Goal: Task Accomplishment & Management: Use online tool/utility

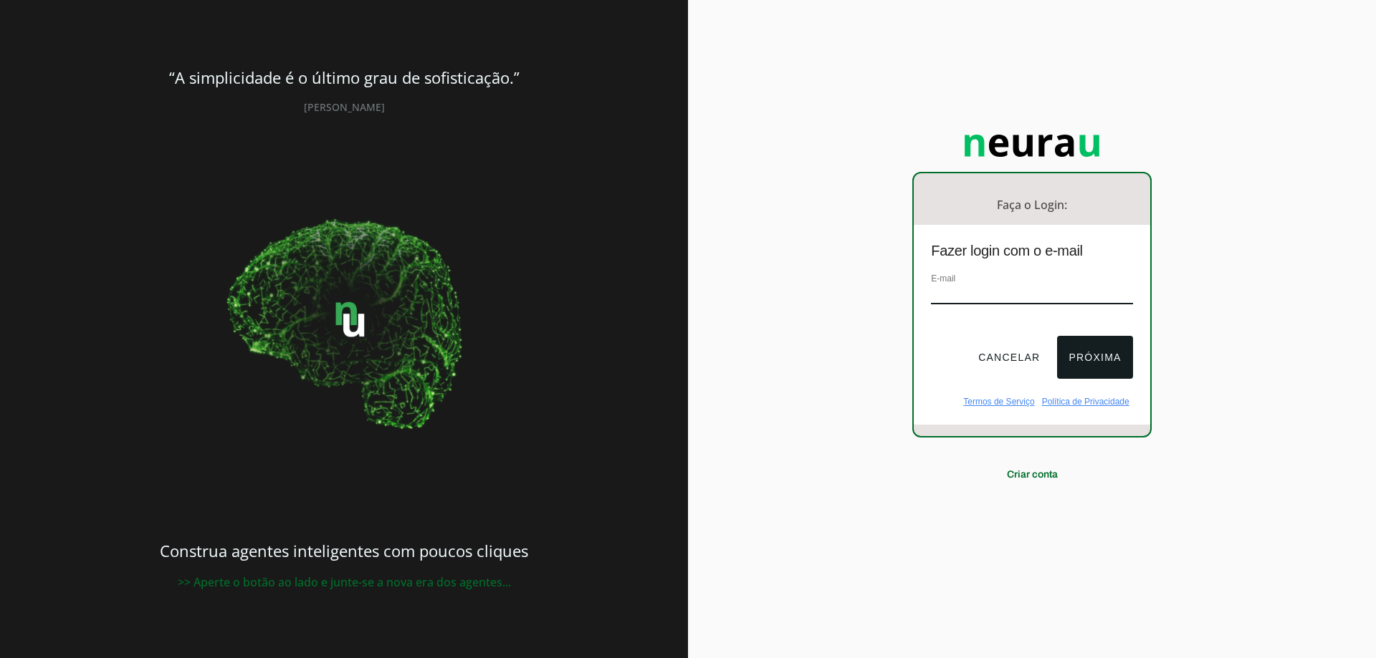
click at [985, 285] on input "email" at bounding box center [1031, 294] width 201 height 19
type input "[EMAIL_ADDRESS][DOMAIN_NAME]"
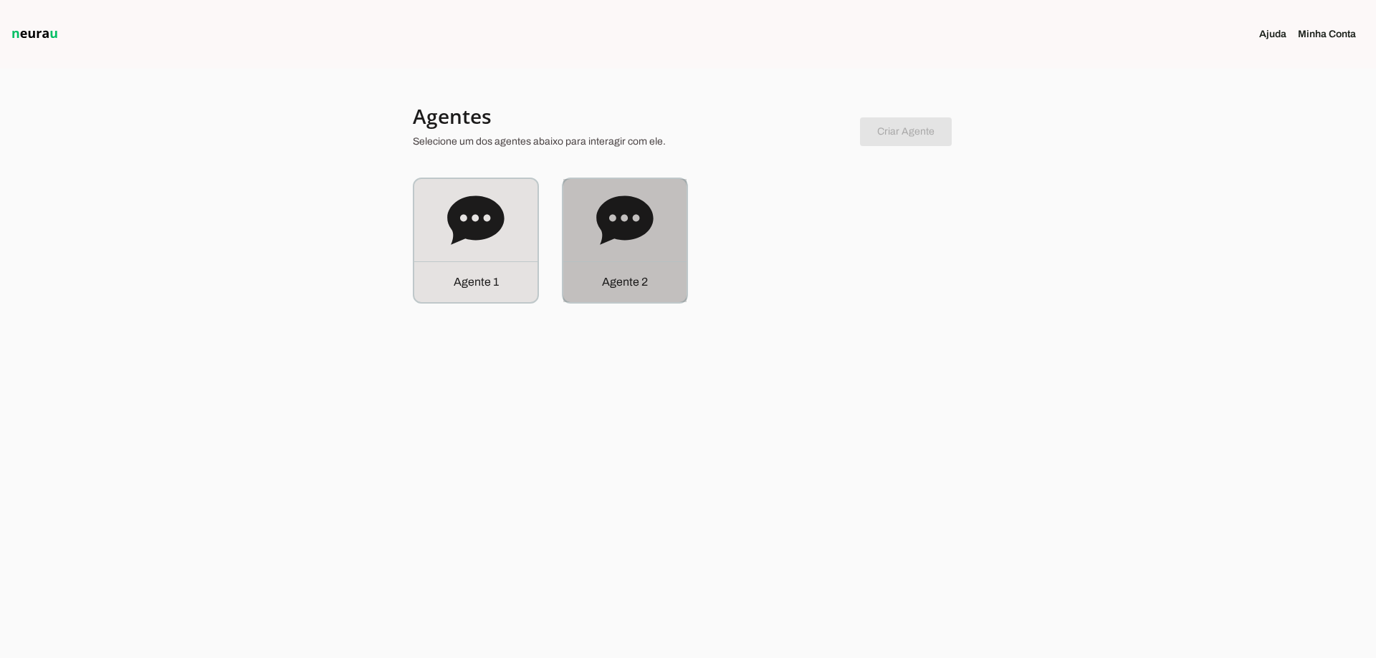
click at [668, 234] on div "Agente 2" at bounding box center [624, 240] width 123 height 123
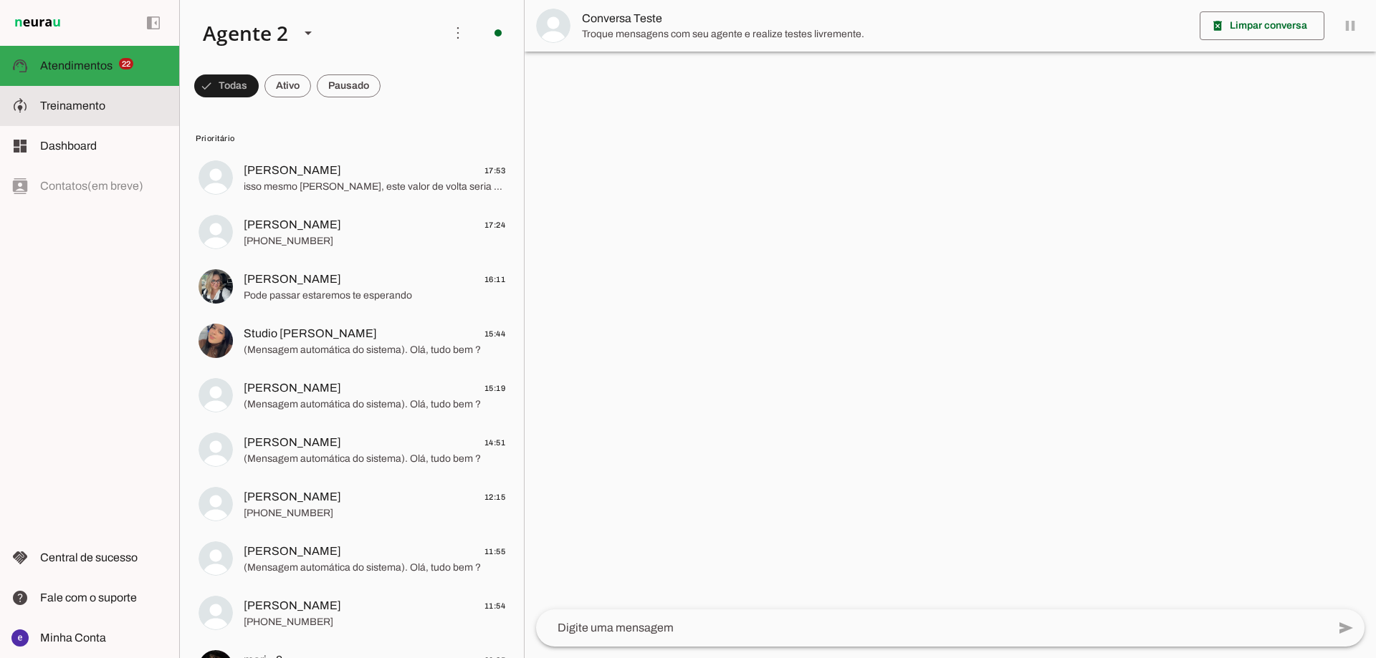
click at [91, 100] on span "Treinamento" at bounding box center [72, 106] width 65 height 12
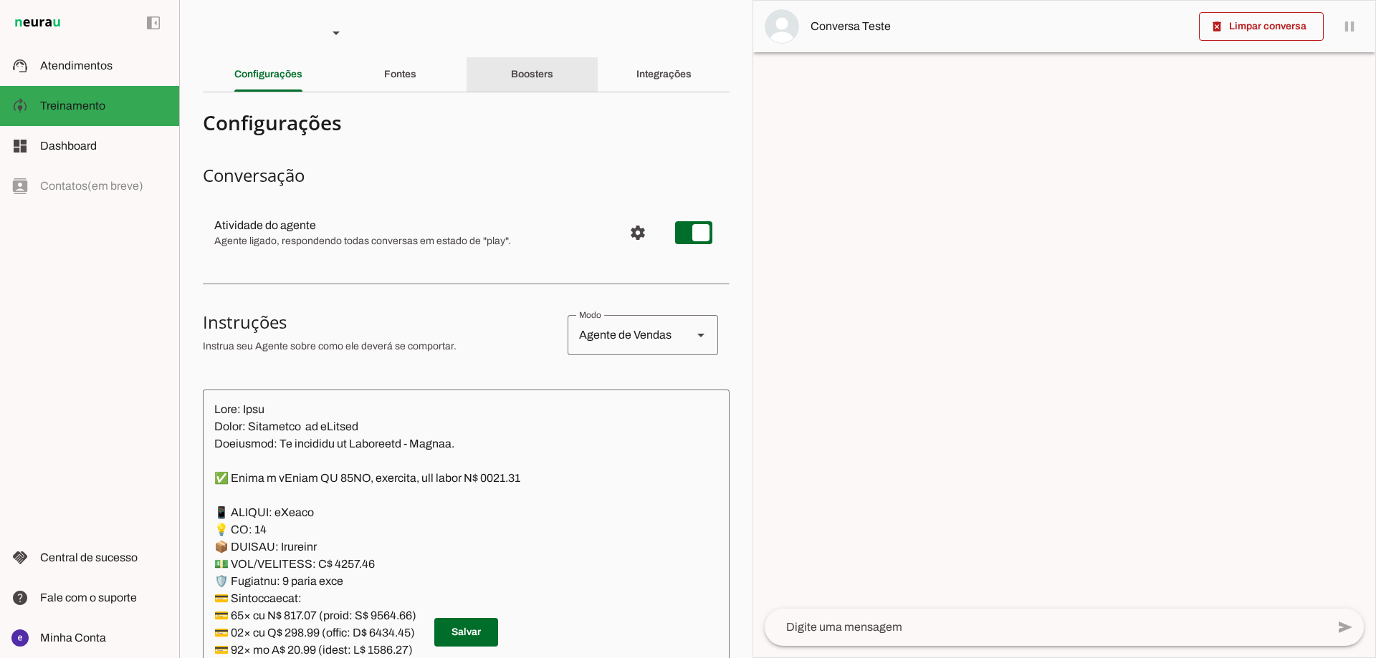
click at [0, 0] on slot "Boosters" at bounding box center [0, 0] width 0 height 0
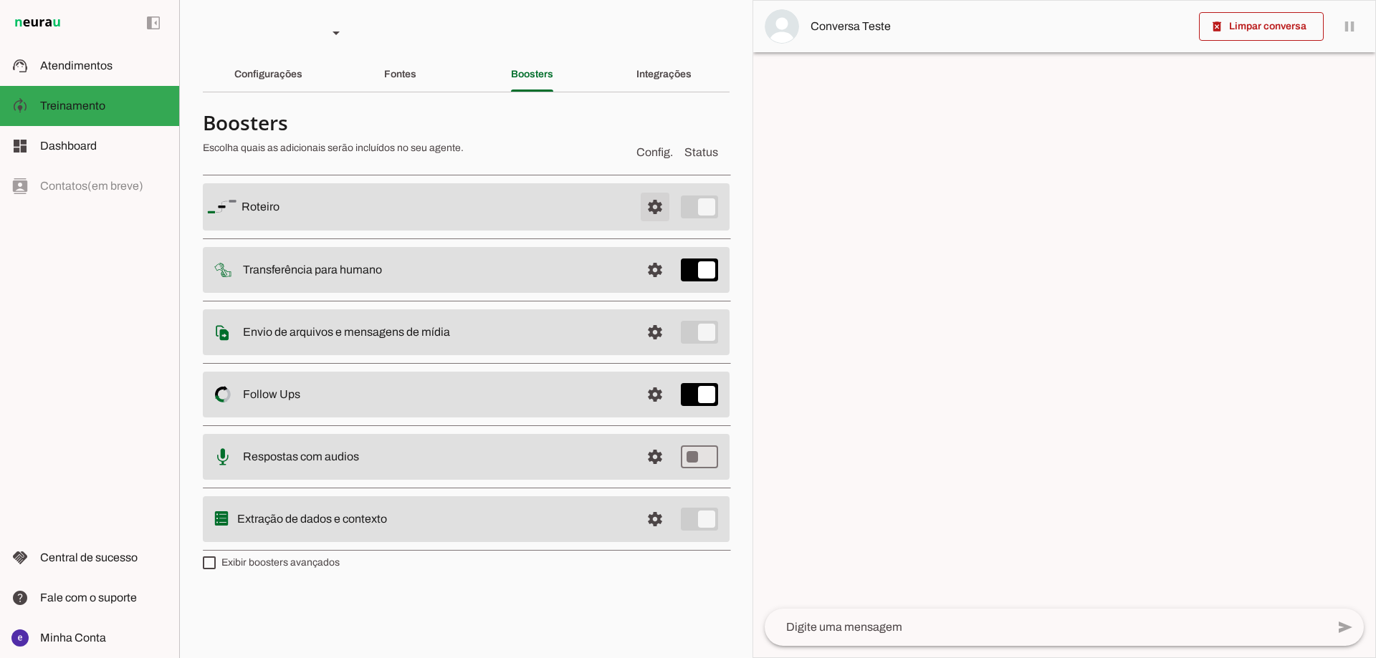
click at [648, 207] on span at bounding box center [655, 207] width 34 height 34
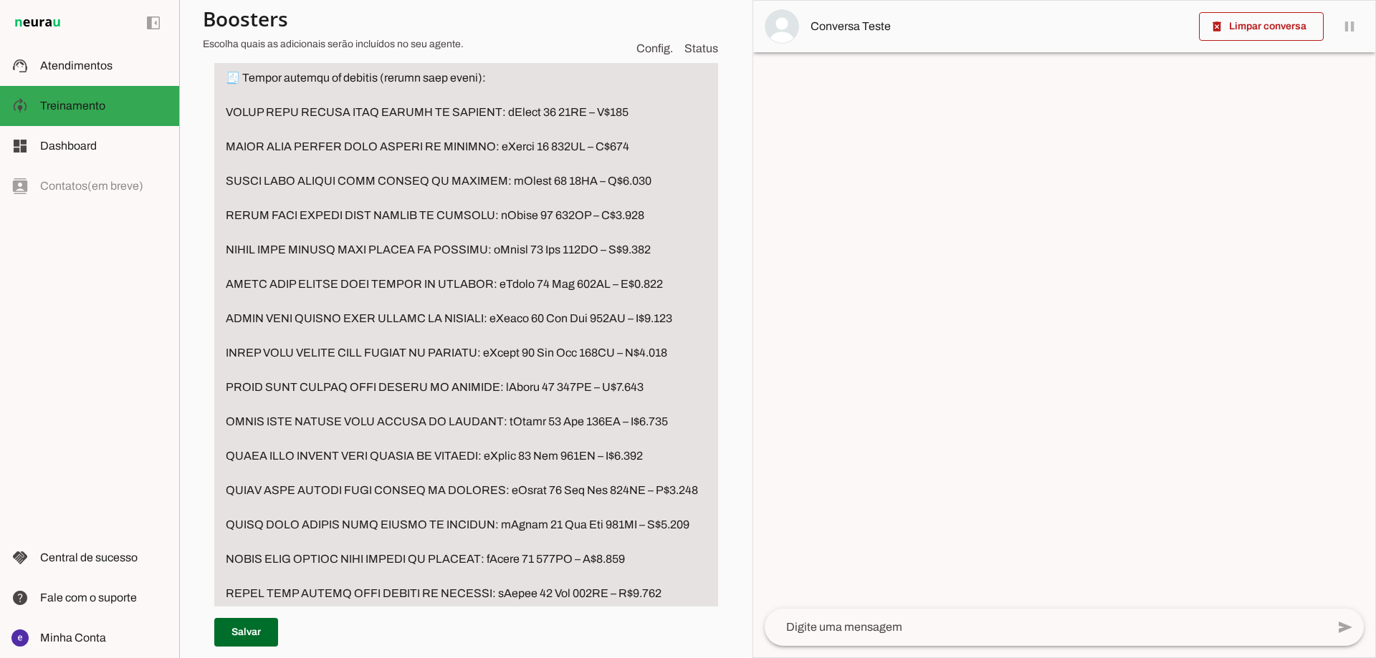
scroll to position [3295, 0]
